Goal: Transaction & Acquisition: Obtain resource

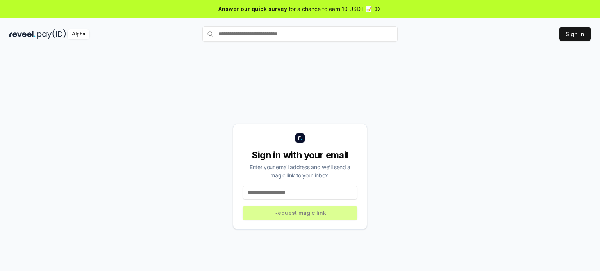
click at [316, 187] on input at bounding box center [300, 193] width 115 height 14
click at [583, 37] on button "Sign In" at bounding box center [574, 34] width 31 height 14
click at [563, 34] on button "Sign In" at bounding box center [574, 34] width 31 height 14
click at [284, 197] on input at bounding box center [300, 193] width 115 height 14
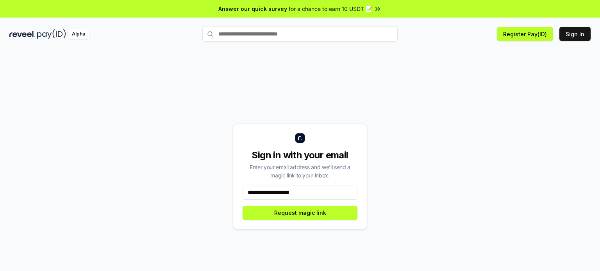
type input "**********"
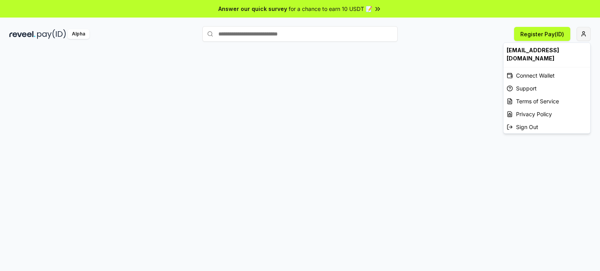
click at [580, 31] on html "Answer our quick survey for a chance to earn 10 USDT 📝 Alpha Register Pay(ID) […" at bounding box center [300, 135] width 600 height 271
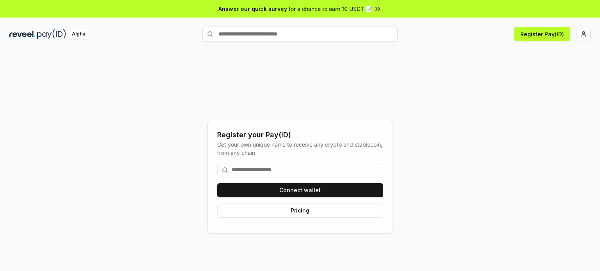
click at [251, 170] on input at bounding box center [300, 170] width 166 height 14
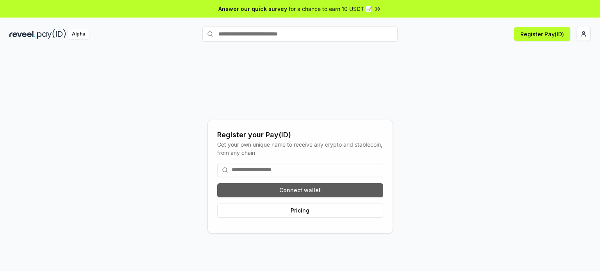
click at [311, 193] on button "Connect wallet" at bounding box center [300, 191] width 166 height 14
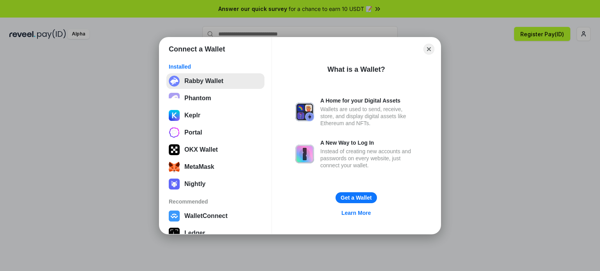
click at [216, 82] on button "Rabby Wallet" at bounding box center [215, 81] width 98 height 16
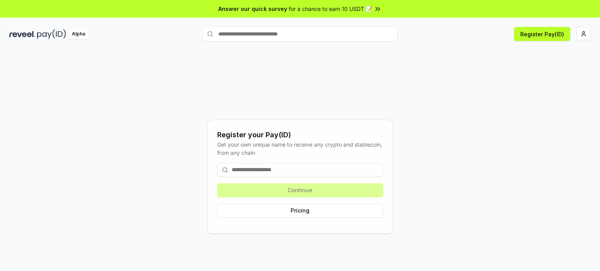
click at [278, 166] on input at bounding box center [300, 170] width 166 height 14
